Goal: Information Seeking & Learning: Check status

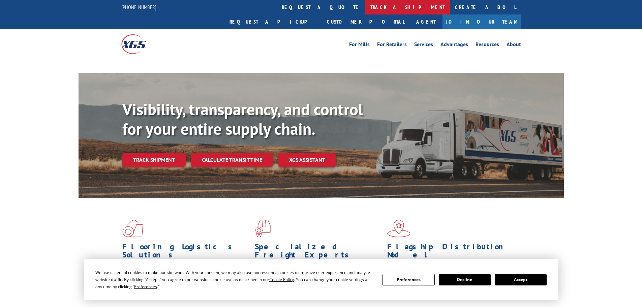
click at [366, 11] on link "track a shipment" at bounding box center [408, 7] width 85 height 15
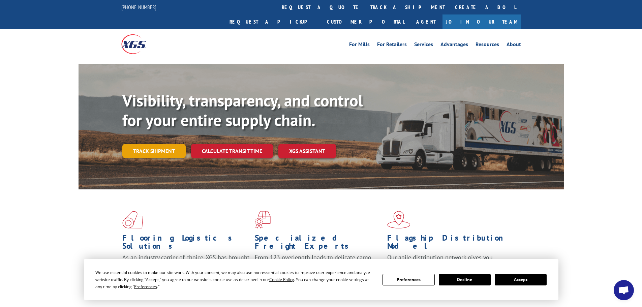
click at [166, 144] on link "Track shipment" at bounding box center [153, 151] width 63 height 14
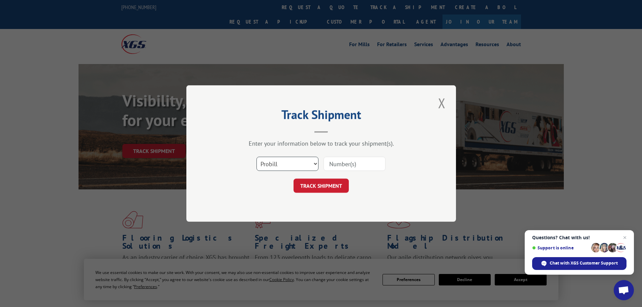
click at [289, 164] on select "Select category... Probill BOL PO" at bounding box center [288, 164] width 62 height 14
select select "po"
click at [257, 157] on select "Select category... Probill BOL PO" at bounding box center [288, 164] width 62 height 14
click at [344, 163] on input at bounding box center [355, 164] width 62 height 14
type input "40534940"
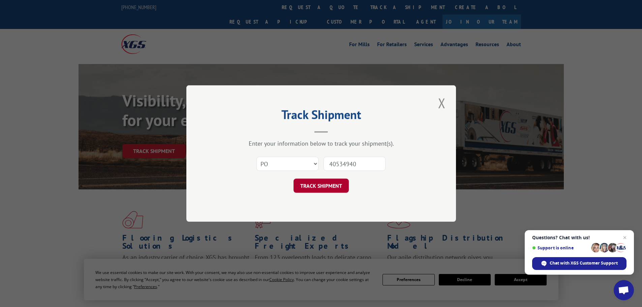
click at [331, 189] on button "TRACK SHIPMENT" at bounding box center [321, 186] width 55 height 14
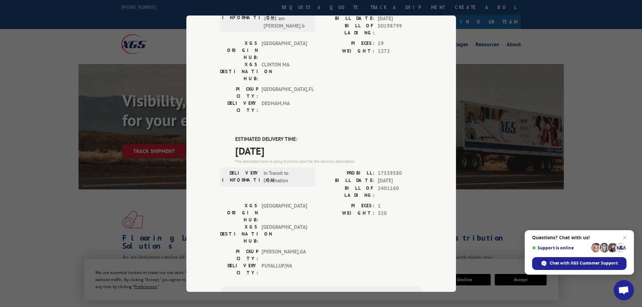
scroll to position [236, 0]
